Goal: Check status: Check status

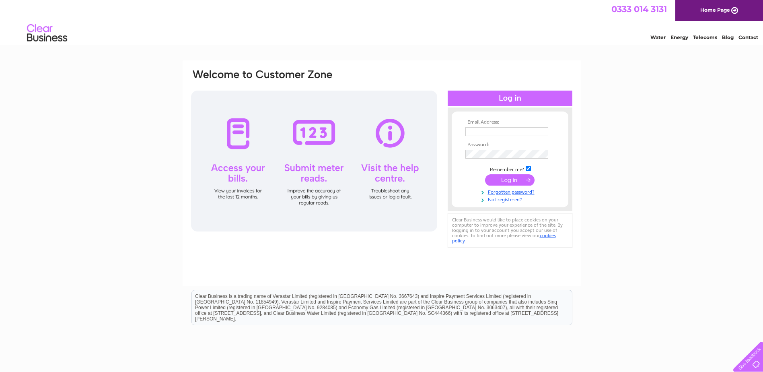
type input "[EMAIL_ADDRESS][DOMAIN_NAME]"
click at [503, 184] on input "submit" at bounding box center [509, 179] width 49 height 11
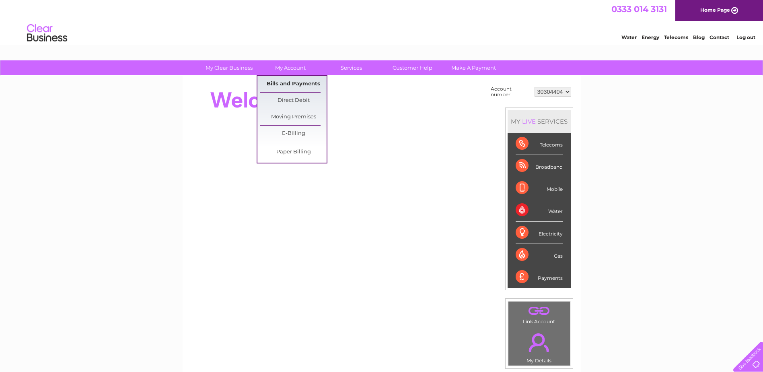
click at [288, 83] on link "Bills and Payments" at bounding box center [293, 84] width 66 height 16
